Goal: Transaction & Acquisition: Book appointment/travel/reservation

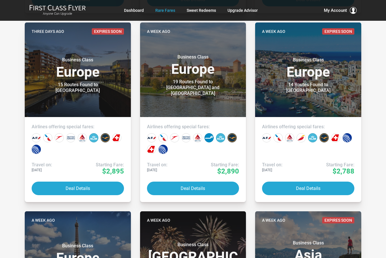
scroll to position [317, 0]
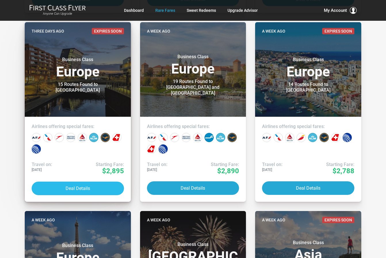
click at [70, 185] on button "Deal Details" at bounding box center [78, 188] width 92 height 14
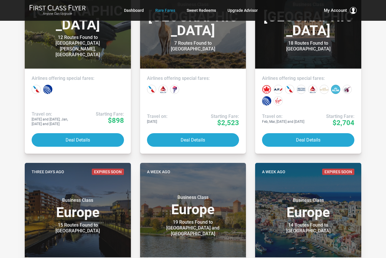
scroll to position [185, 0]
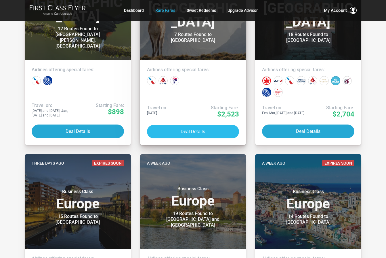
click at [187, 130] on button "Deal Details" at bounding box center [193, 132] width 92 height 14
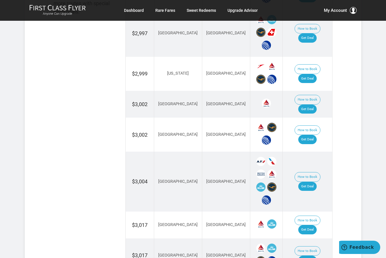
scroll to position [432, 0]
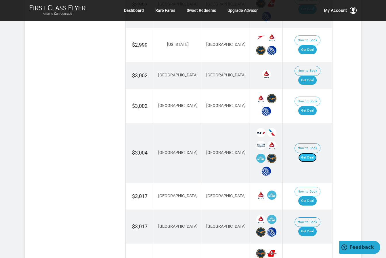
click at [313, 153] on link "Get Deal" at bounding box center [308, 157] width 18 height 9
click at [317, 153] on link "Get Deal" at bounding box center [308, 157] width 18 height 9
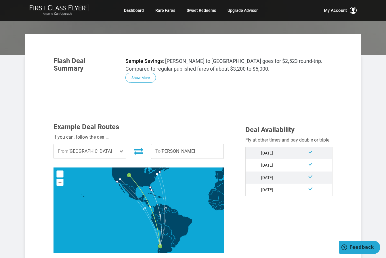
scroll to position [86, 0]
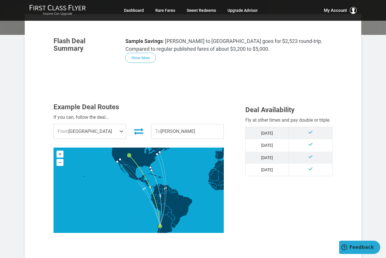
click at [93, 131] on span "From Denver" at bounding box center [90, 131] width 72 height 14
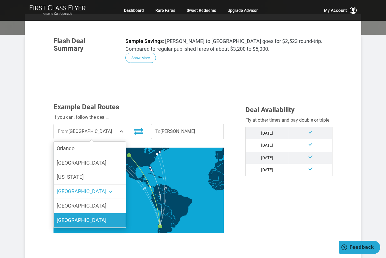
click at [84, 218] on label "[GEOGRAPHIC_DATA]" at bounding box center [90, 220] width 72 height 14
click at [0, 0] on input "[GEOGRAPHIC_DATA]" at bounding box center [0, 0] width 0 height 0
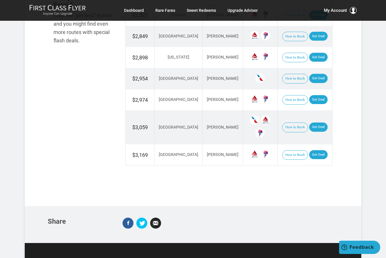
scroll to position [345, 0]
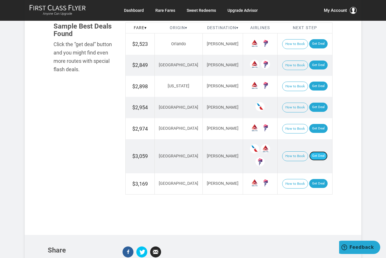
click at [315, 152] on link "Get Deal" at bounding box center [318, 155] width 18 height 9
click at [310, 104] on link "Get Deal" at bounding box center [318, 106] width 18 height 9
